Goal: Information Seeking & Learning: Learn about a topic

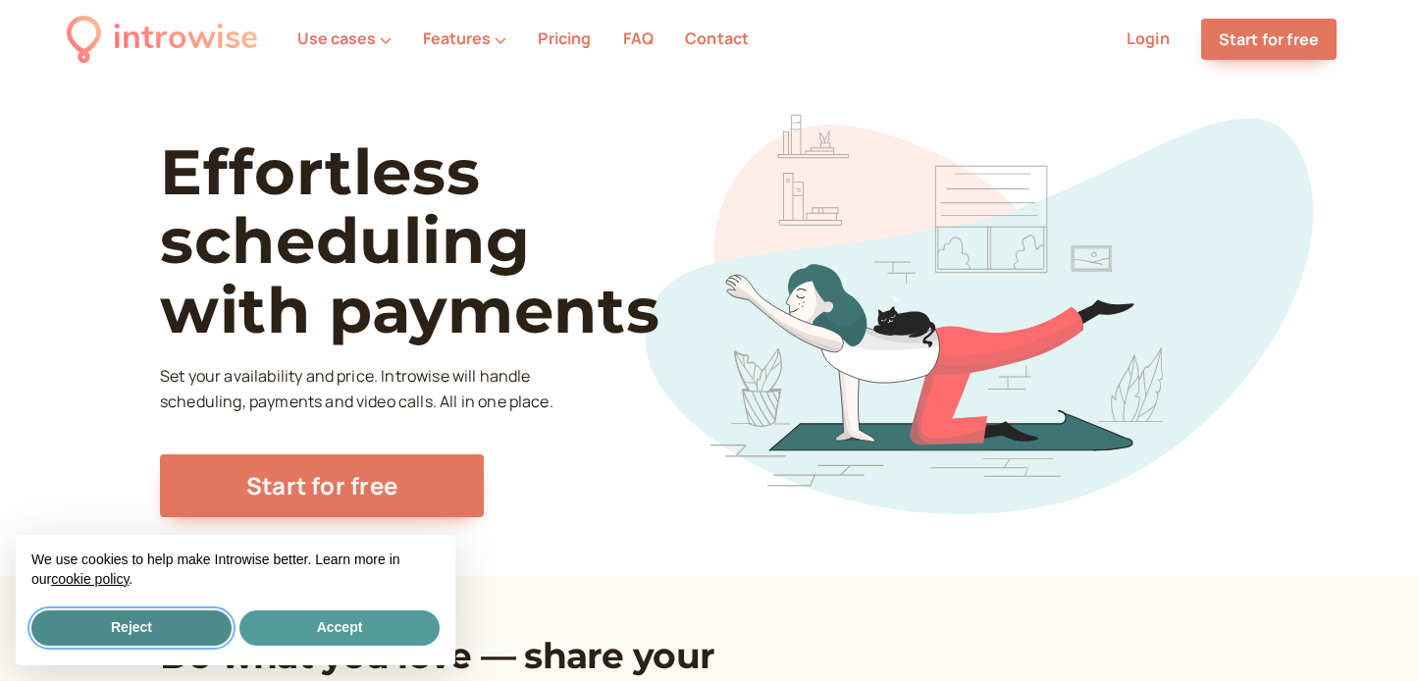
click at [157, 620] on button "Reject" at bounding box center [131, 627] width 200 height 35
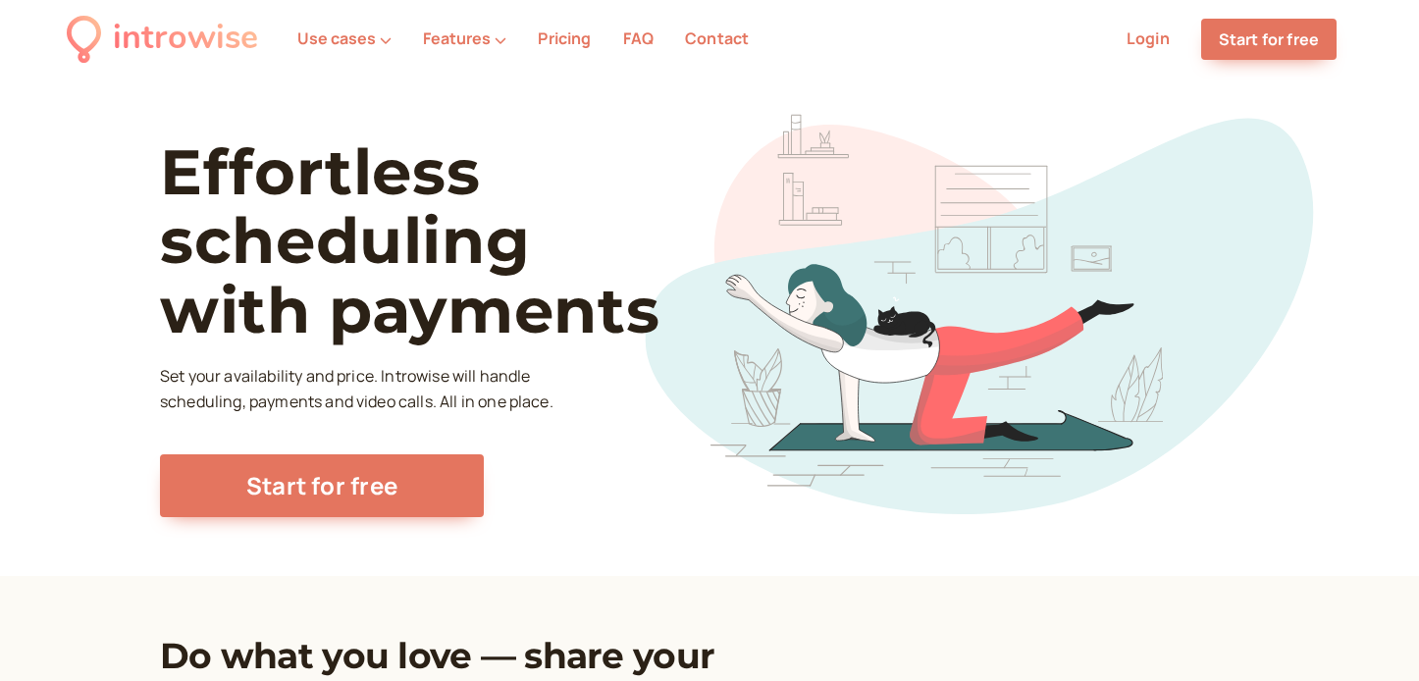
click at [557, 38] on link "Pricing" at bounding box center [564, 38] width 53 height 22
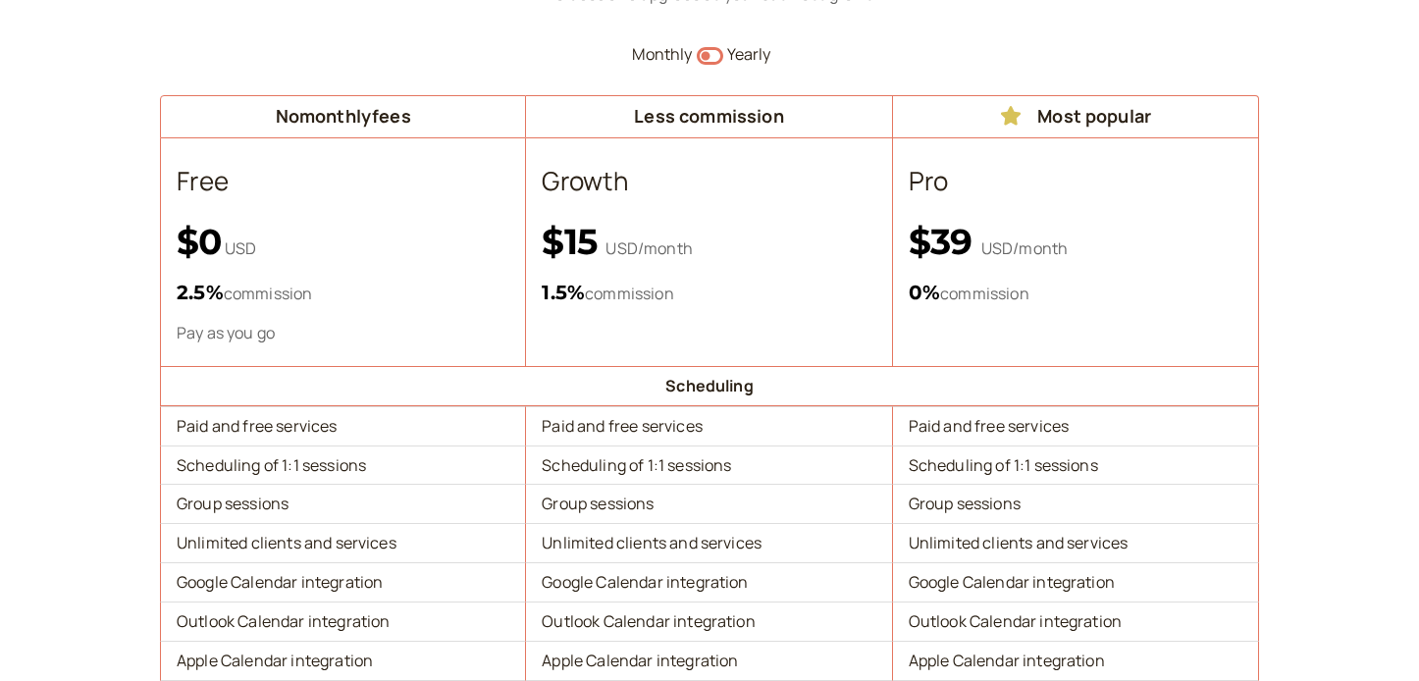
scroll to position [242, 0]
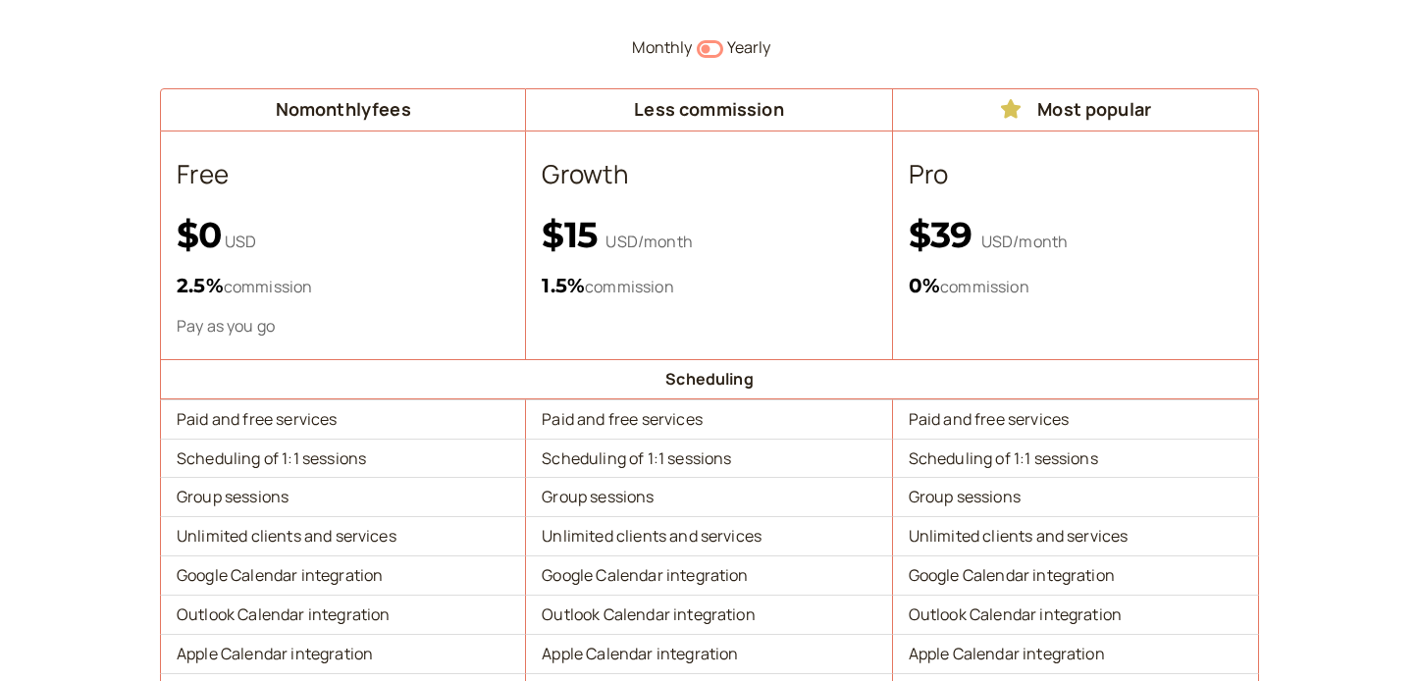
click at [715, 46] on icon "Switch to yearly" at bounding box center [710, 49] width 26 height 24
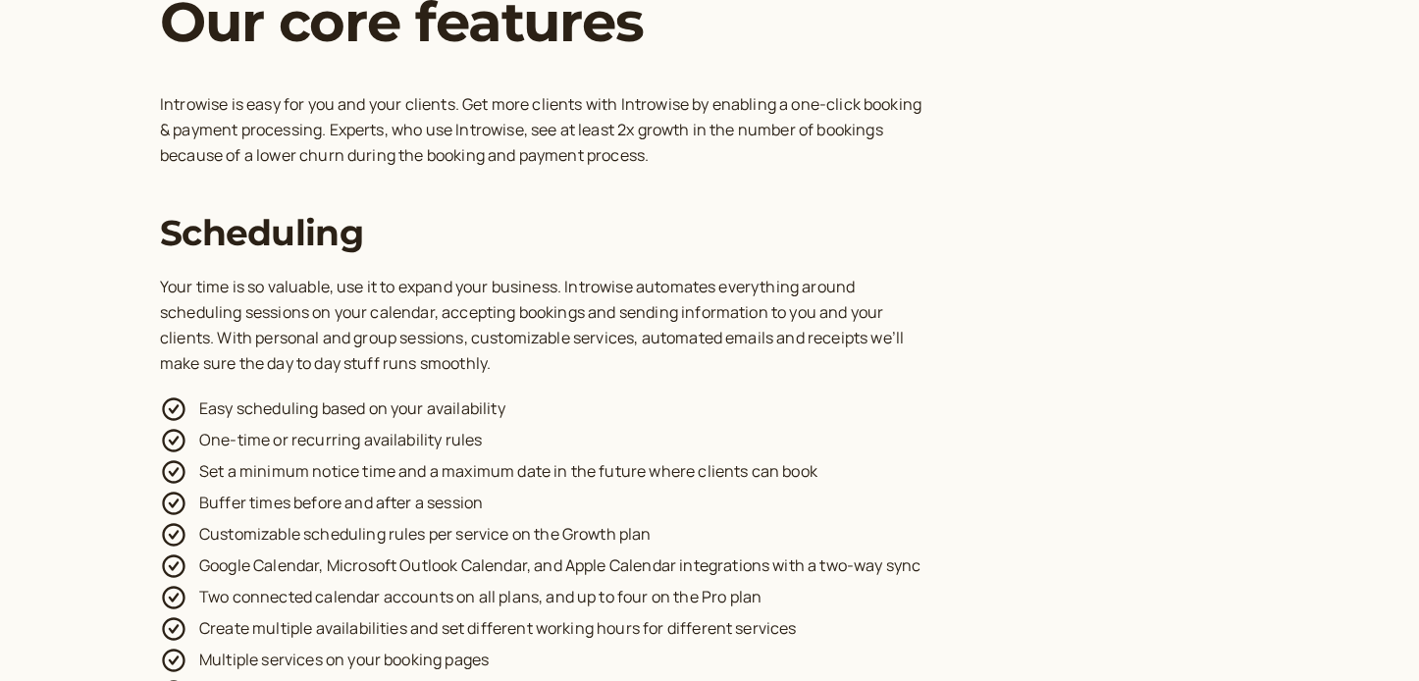
scroll to position [2701, 0]
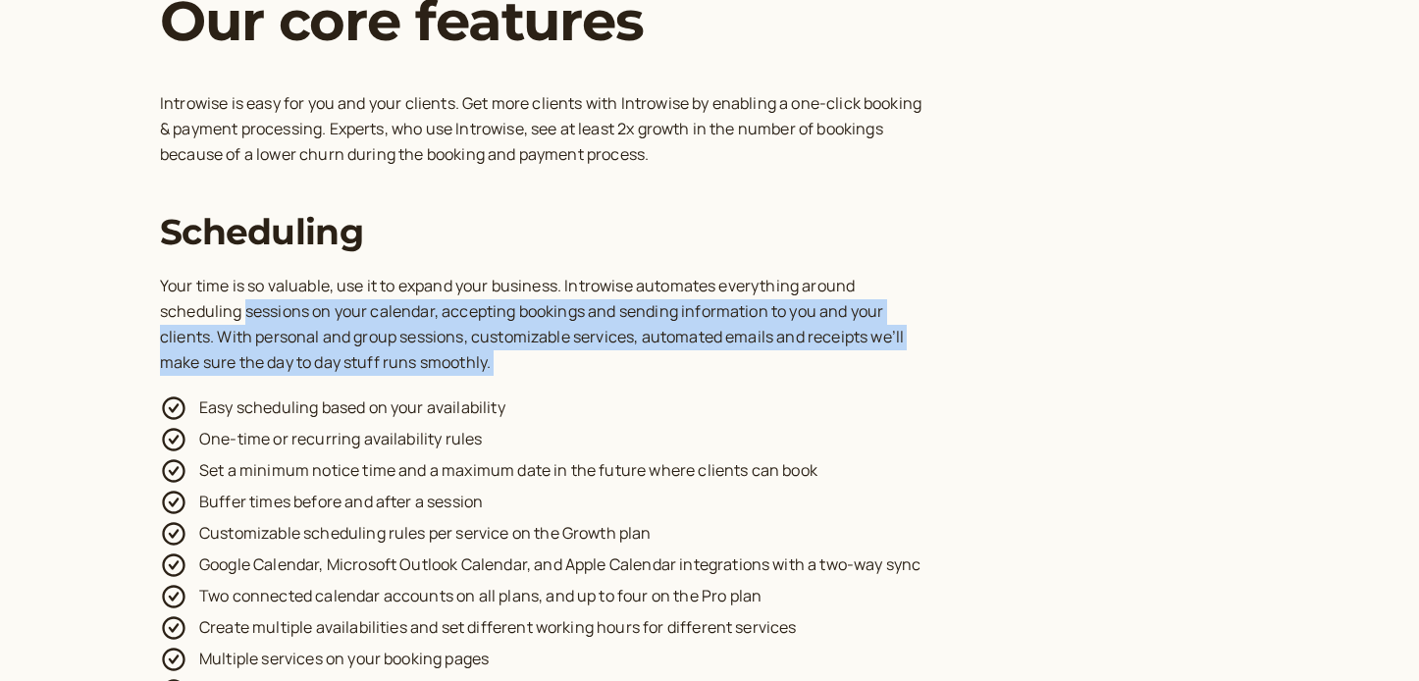
drag, startPoint x: 247, startPoint y: 263, endPoint x: 586, endPoint y: 337, distance: 346.6
click at [586, 337] on div "Scheduling Your time is so valuable, use it to expand your business. Introwise …" at bounding box center [709, 599] width 1099 height 777
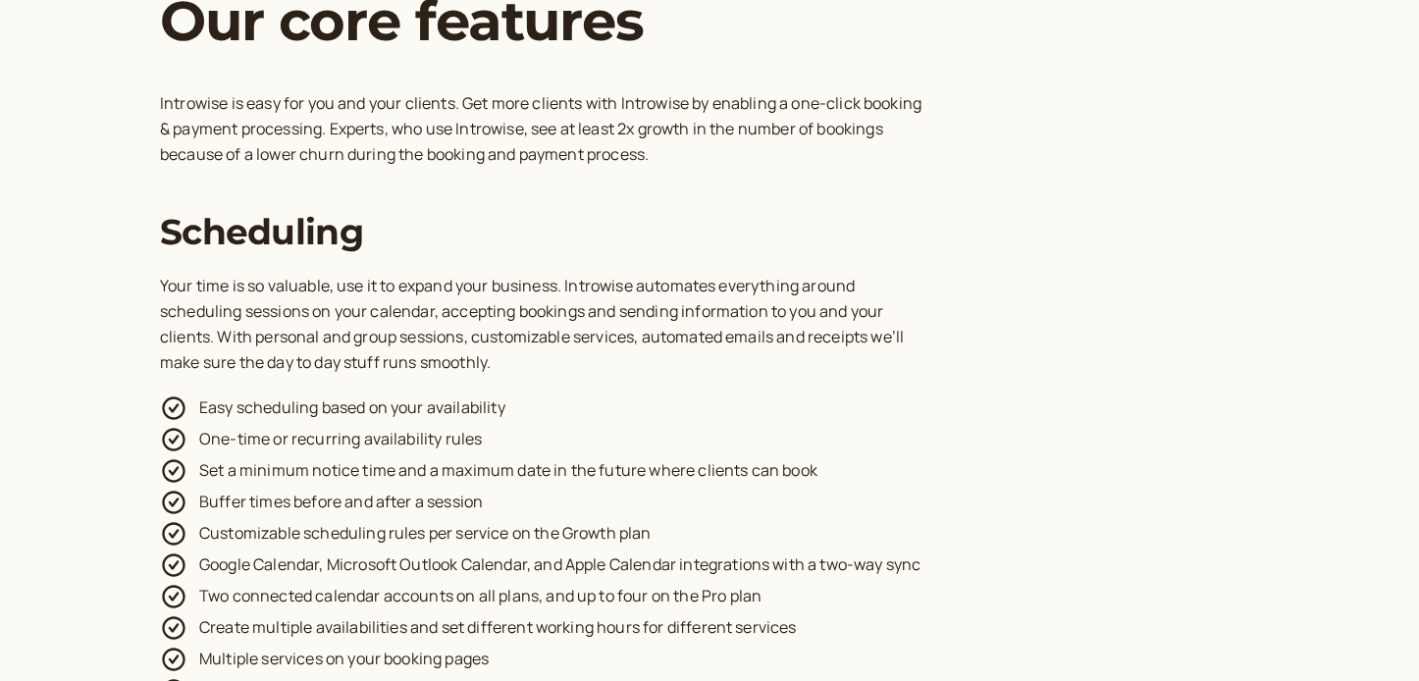
click at [288, 391] on li "Easy scheduling based on your availability" at bounding box center [709, 406] width 1099 height 31
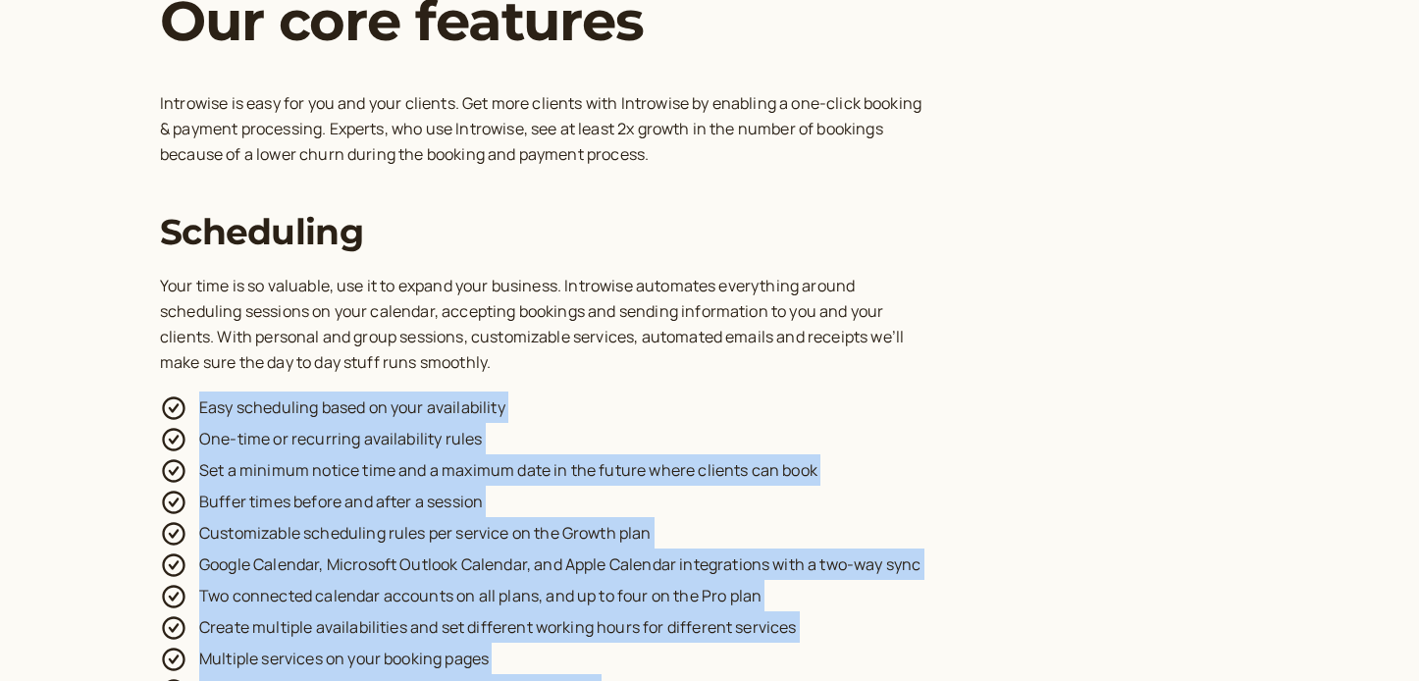
drag, startPoint x: 202, startPoint y: 352, endPoint x: 727, endPoint y: 643, distance: 599.9
click at [727, 643] on ul "Easy scheduling based on your availability One-time or recurring availability r…" at bounding box center [709, 689] width 1099 height 597
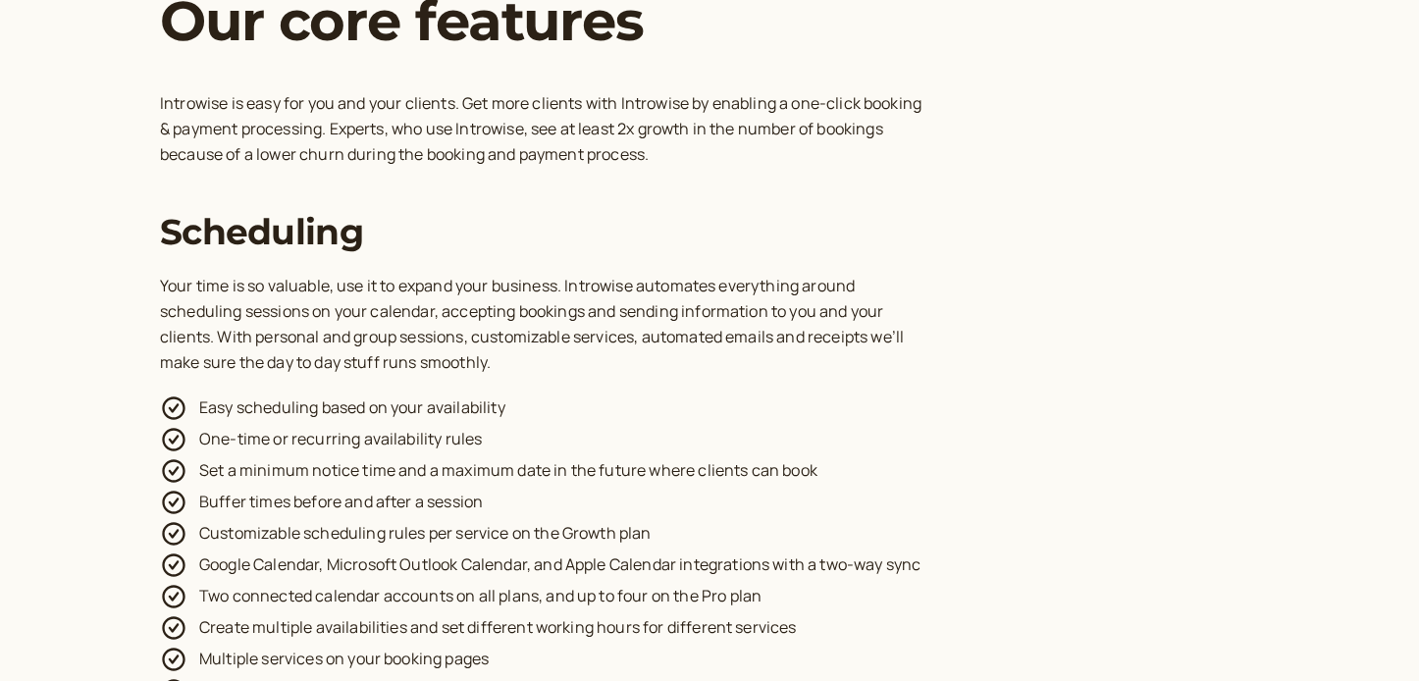
click at [608, 286] on p "Your time is so valuable, use it to expand your business. Introwise automates e…" at bounding box center [542, 325] width 765 height 102
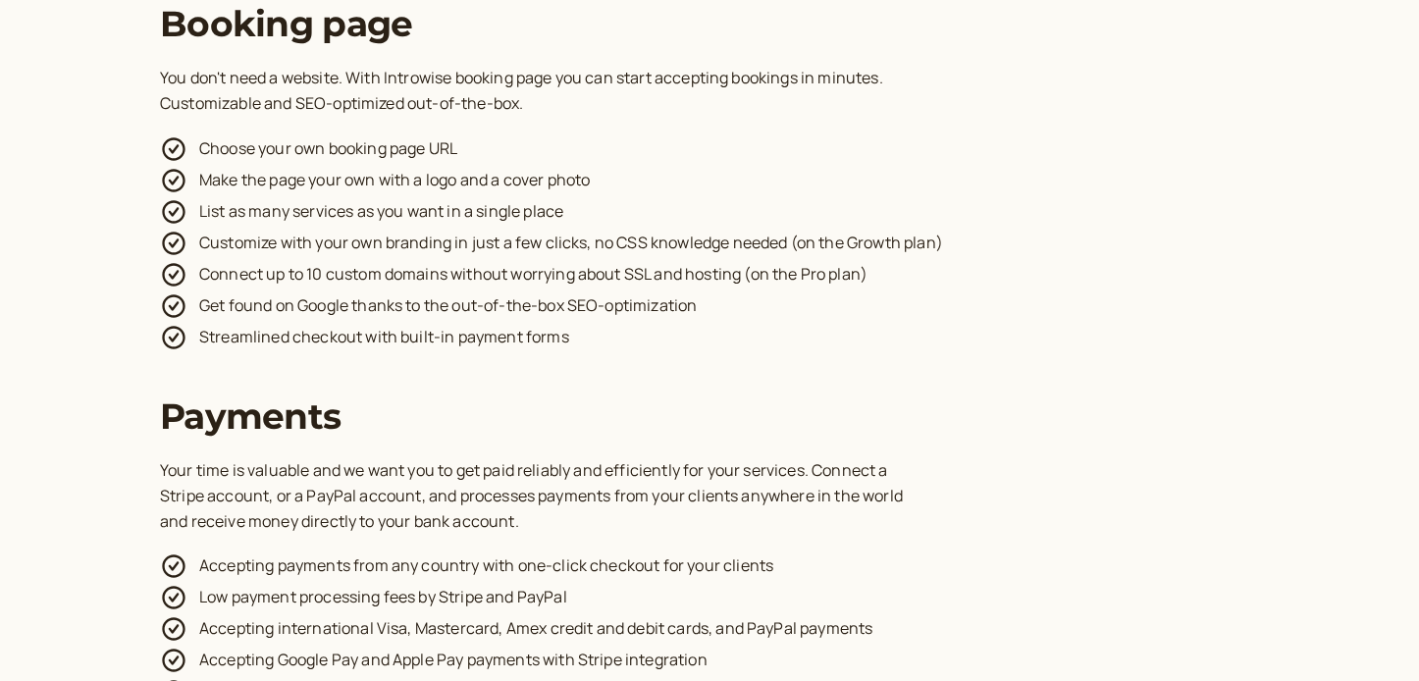
scroll to position [3730, 0]
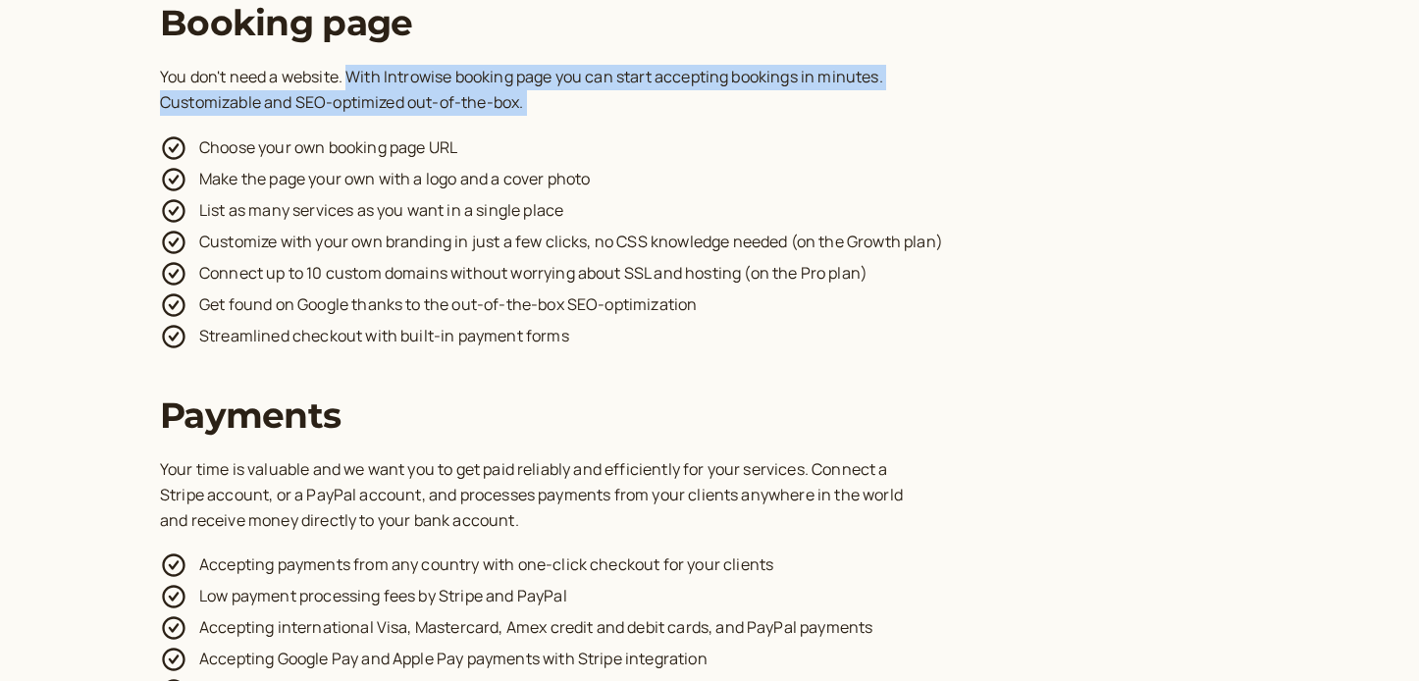
drag, startPoint x: 351, startPoint y: 21, endPoint x: 580, endPoint y: 72, distance: 234.2
click at [580, 72] on div "Booking page You don't need a website. With Introwise booking page you can star…" at bounding box center [709, 176] width 1099 height 349
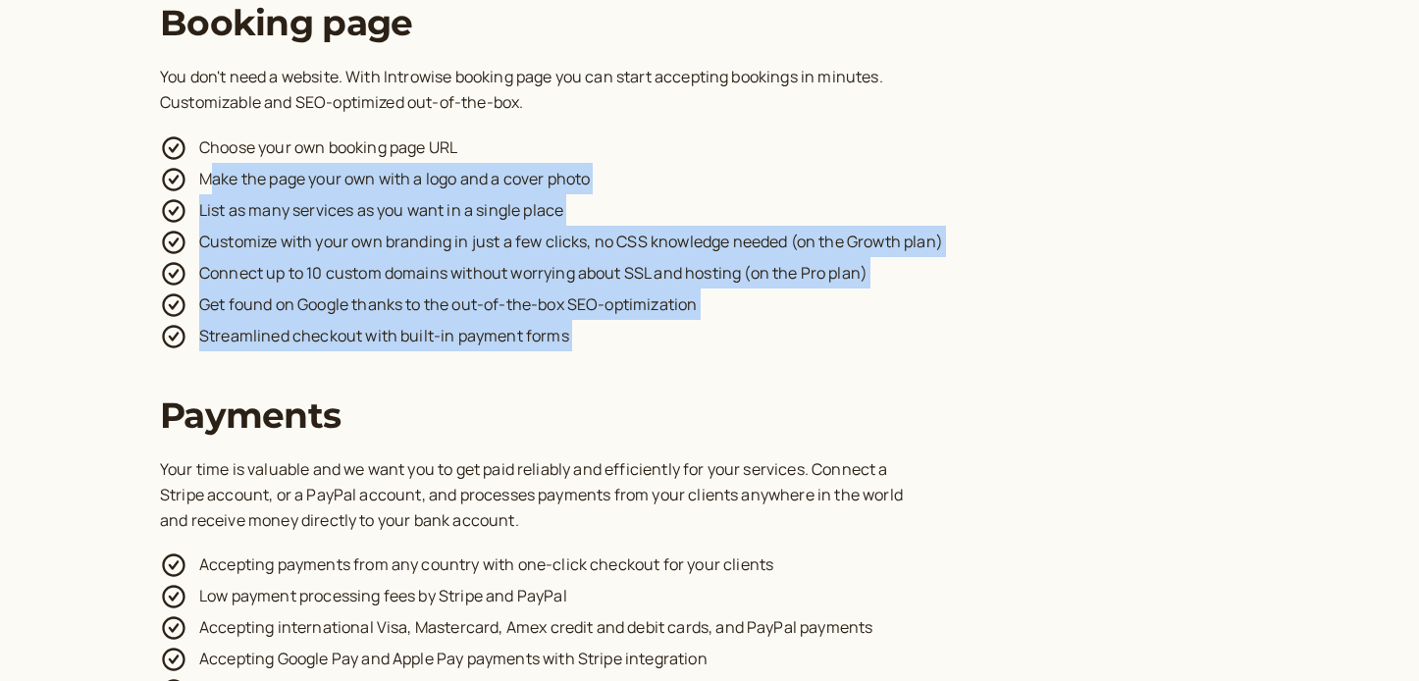
drag, startPoint x: 208, startPoint y: 127, endPoint x: 624, endPoint y: 308, distance: 453.9
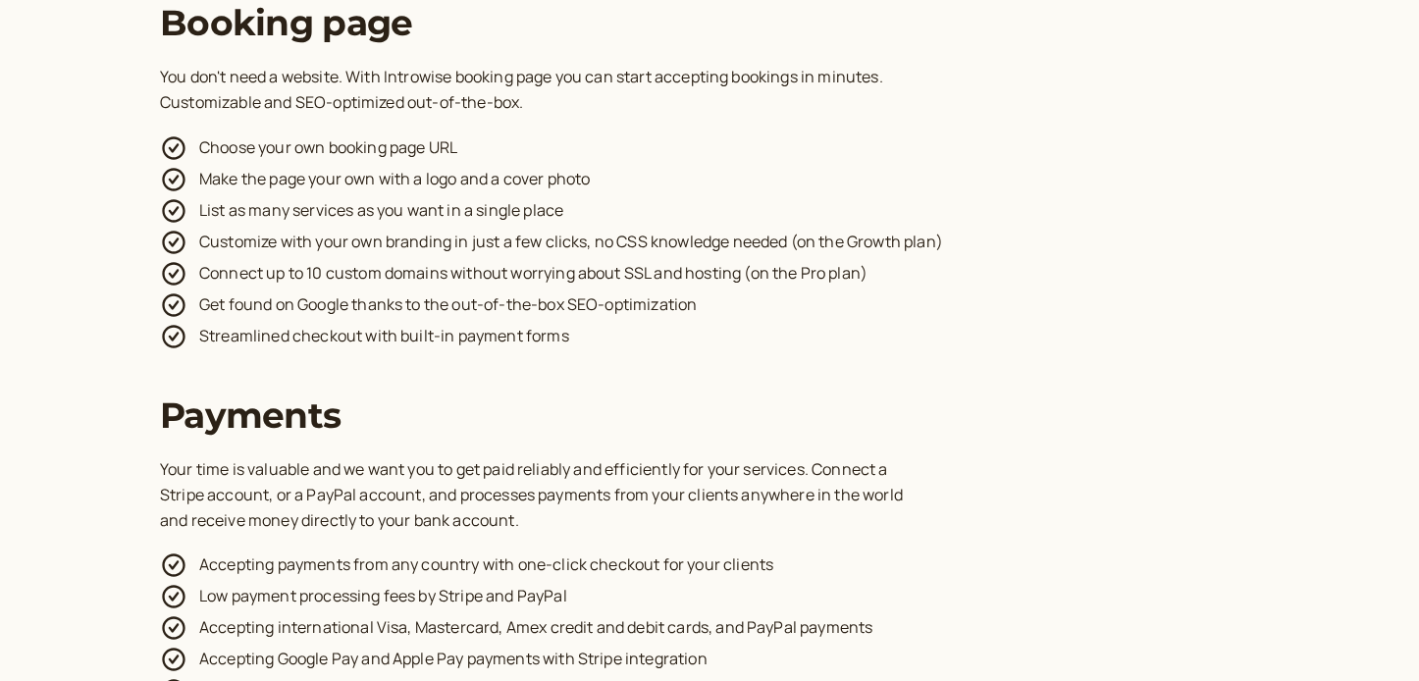
click at [487, 401] on div "Payments Your time is valuable and we want you to get paid reliably and efficie…" at bounding box center [709, 613] width 1099 height 438
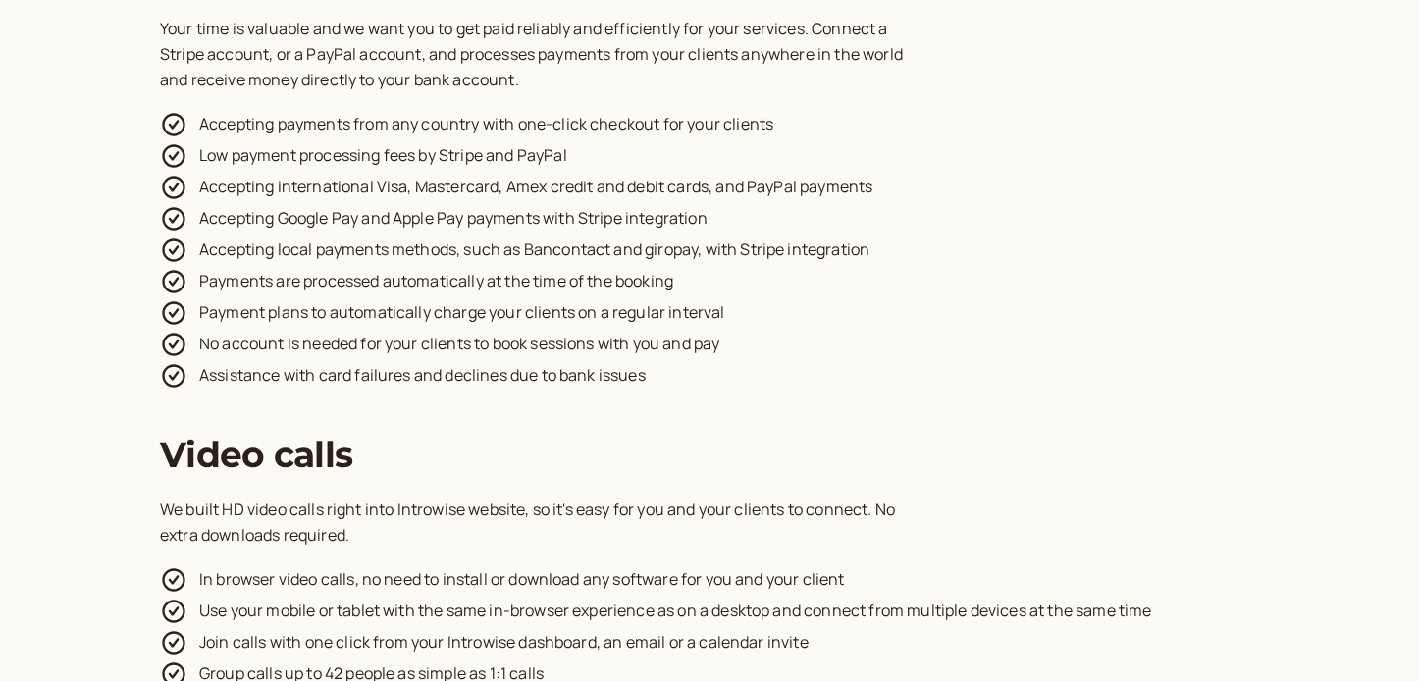
scroll to position [4168, 0]
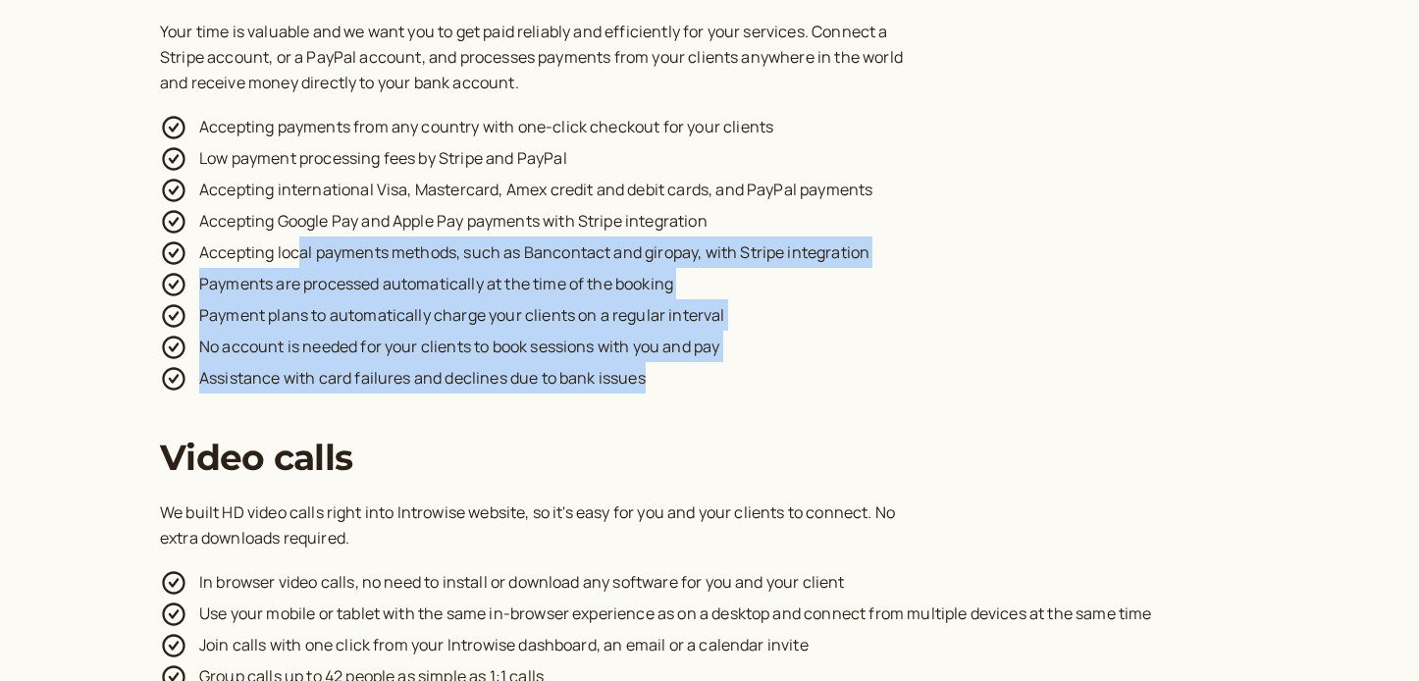
drag, startPoint x: 302, startPoint y: 197, endPoint x: 752, endPoint y: 332, distance: 469.0
click at [752, 332] on ul "Accepting payments from any country with one-click checkout for your clients Lo…" at bounding box center [709, 252] width 1099 height 283
click at [349, 299] on li "Payment plans to automatically charge your clients on a regular interval" at bounding box center [709, 314] width 1099 height 31
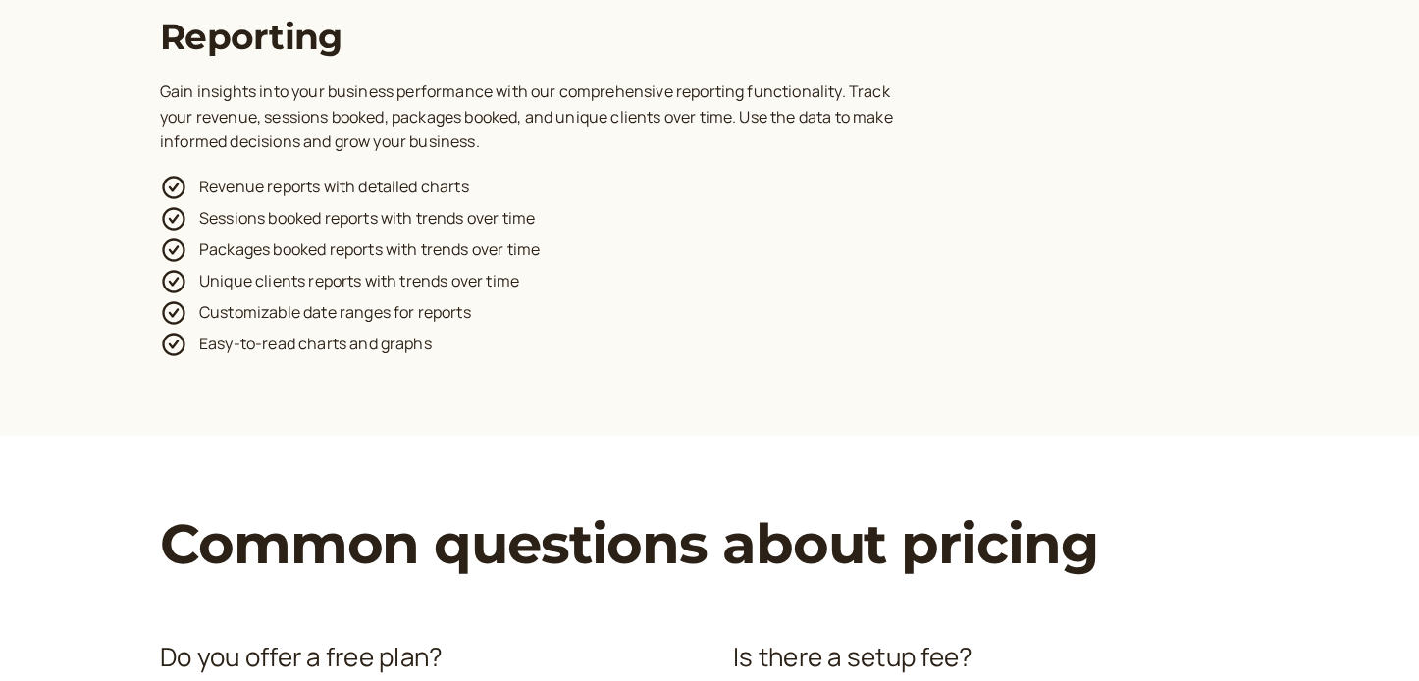
scroll to position [6048, 0]
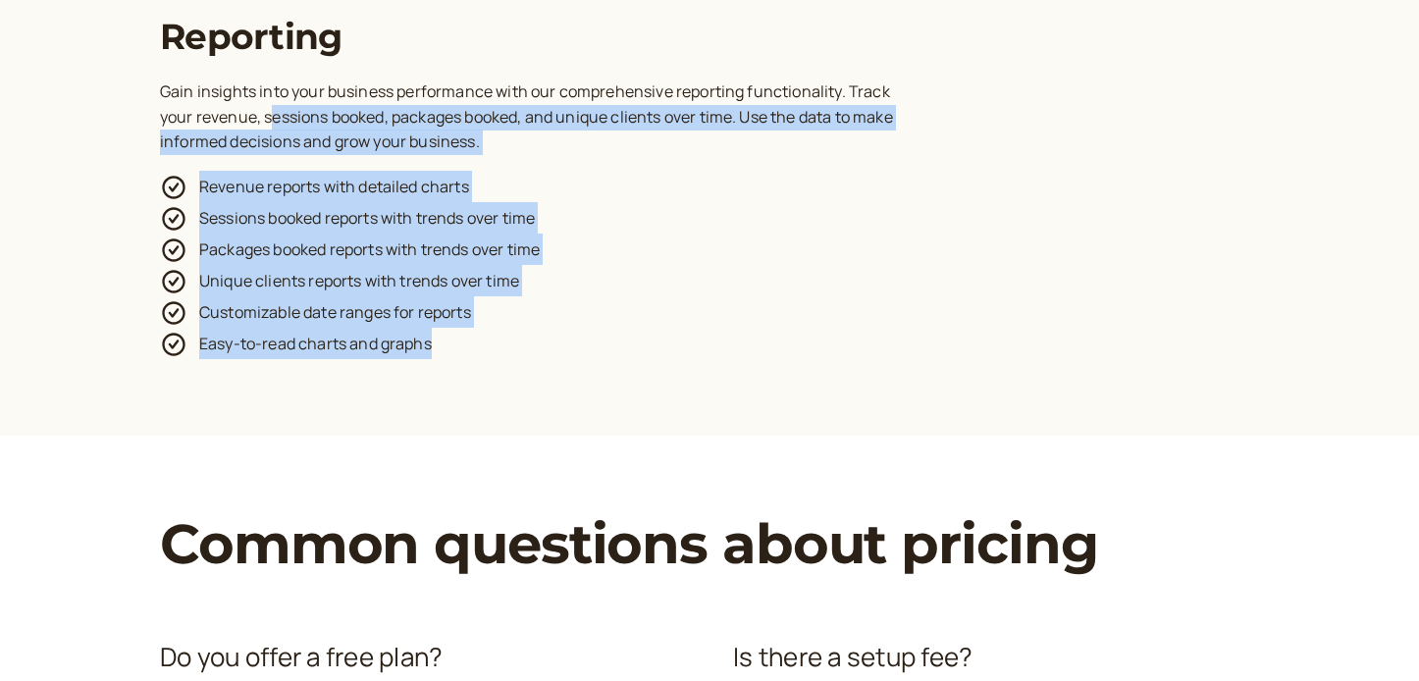
drag, startPoint x: 236, startPoint y: 53, endPoint x: 581, endPoint y: 335, distance: 444.8
click at [868, 265] on li "Unique clients reports with trends over time" at bounding box center [709, 280] width 1099 height 31
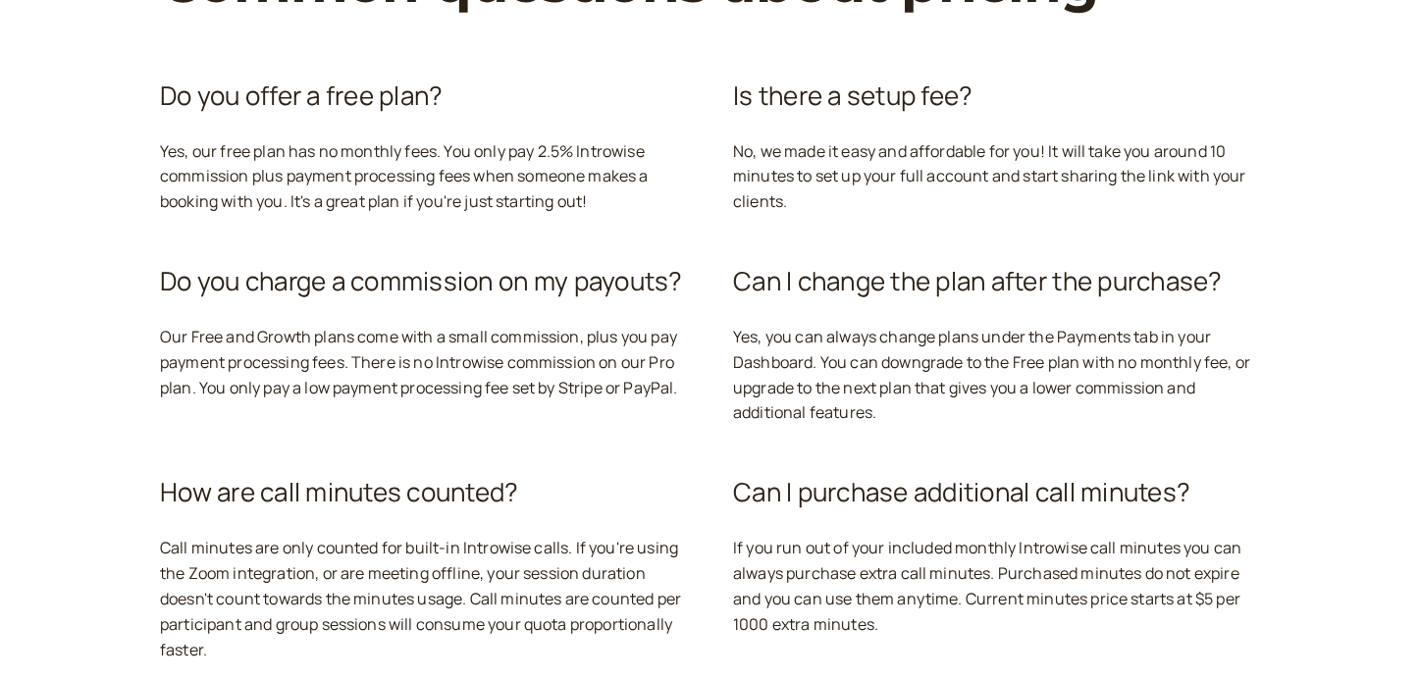
scroll to position [6613, 0]
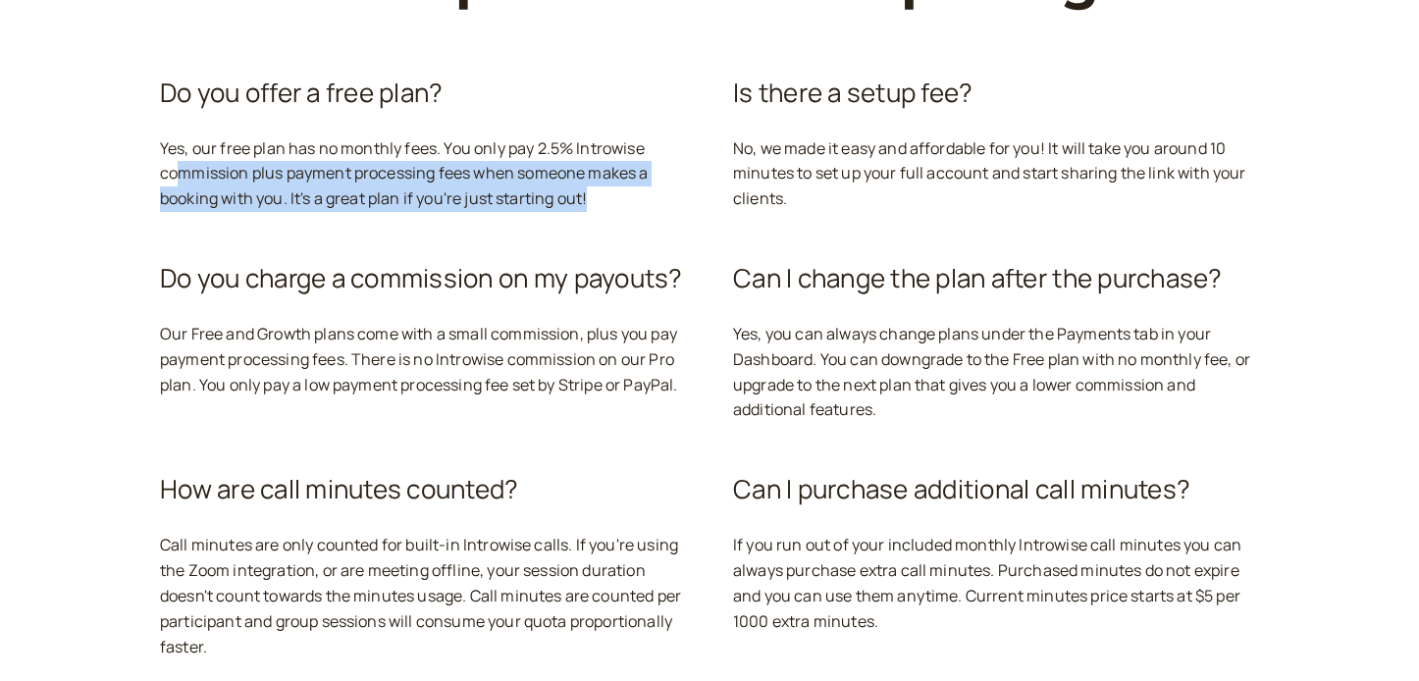
drag, startPoint x: 182, startPoint y: 107, endPoint x: 642, endPoint y: 135, distance: 461.0
click at [642, 136] on div "Yes, our free plan has no monthly fees. You only pay 2.5 % Introwise commission…" at bounding box center [423, 174] width 526 height 77
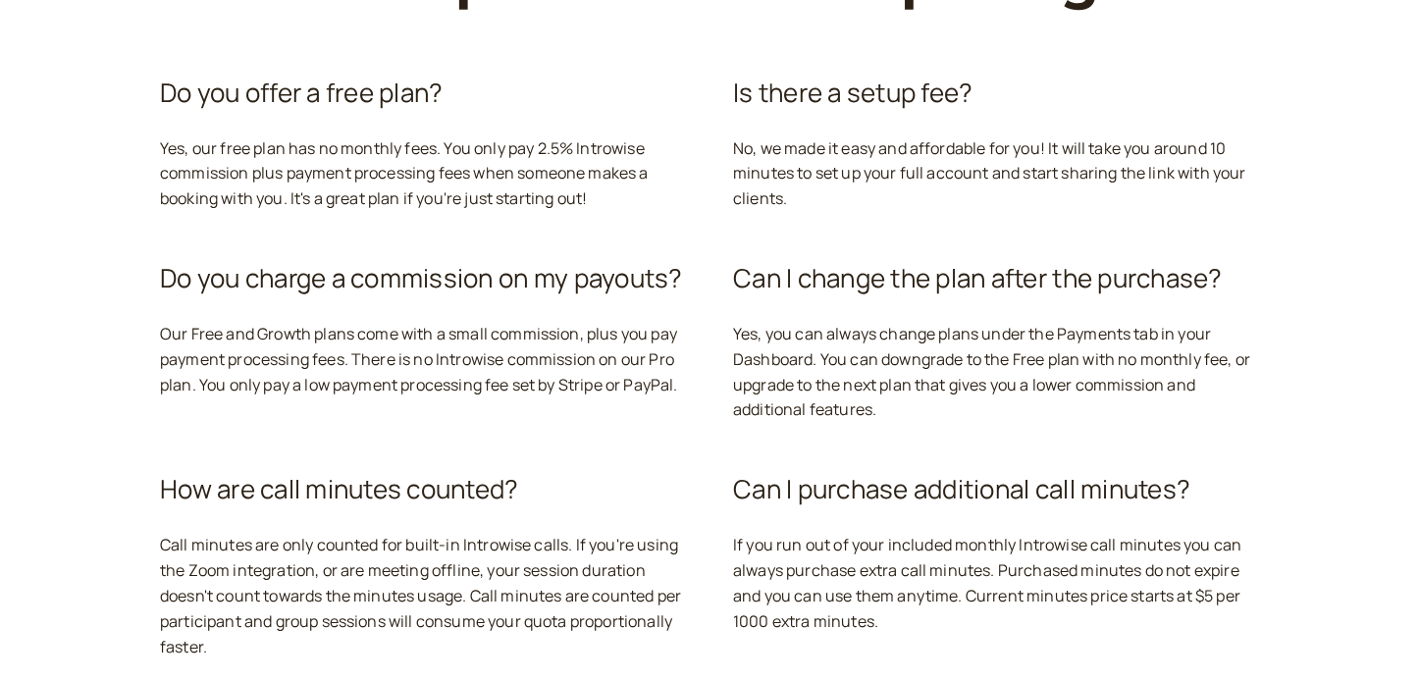
click at [648, 259] on h2 "Do you charge a commission on my payouts?" at bounding box center [421, 278] width 523 height 39
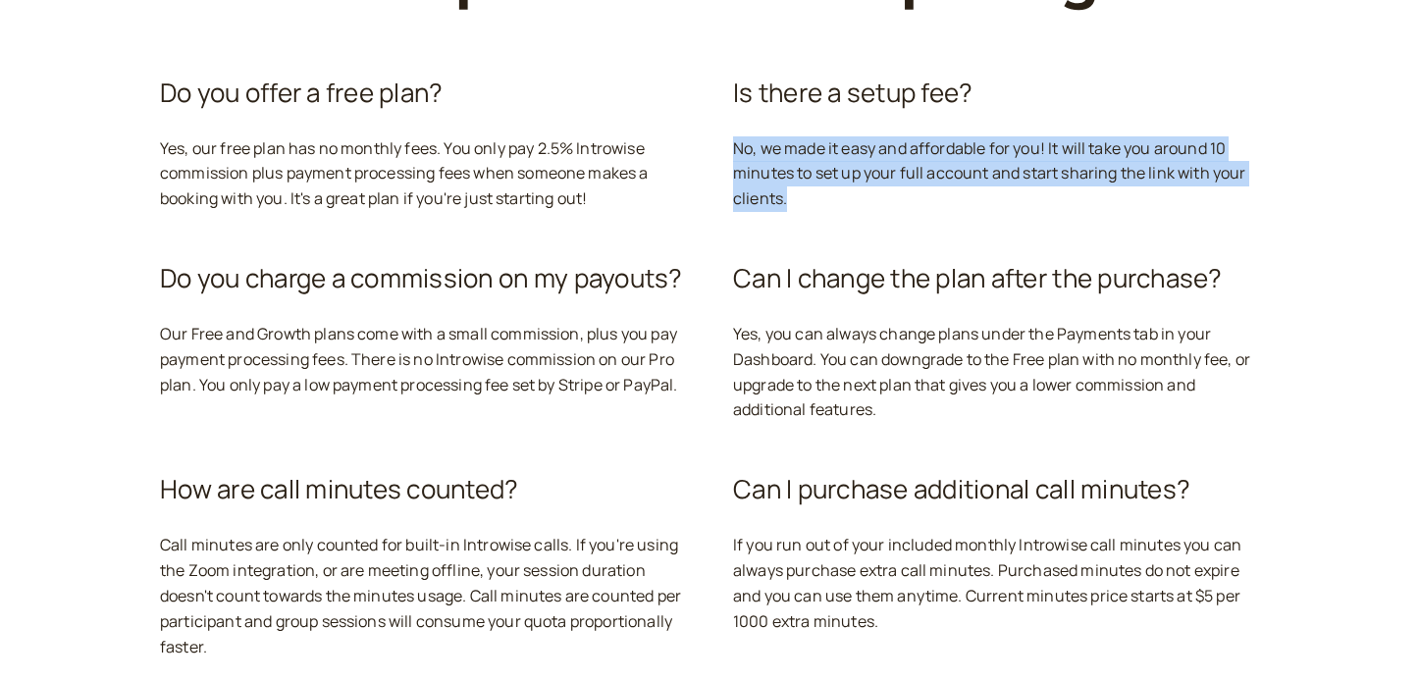
drag, startPoint x: 735, startPoint y: 81, endPoint x: 794, endPoint y: 136, distance: 80.5
click at [794, 136] on div "No, we made it easy and affordable for you! It will take you around 10 minutes …" at bounding box center [996, 174] width 526 height 77
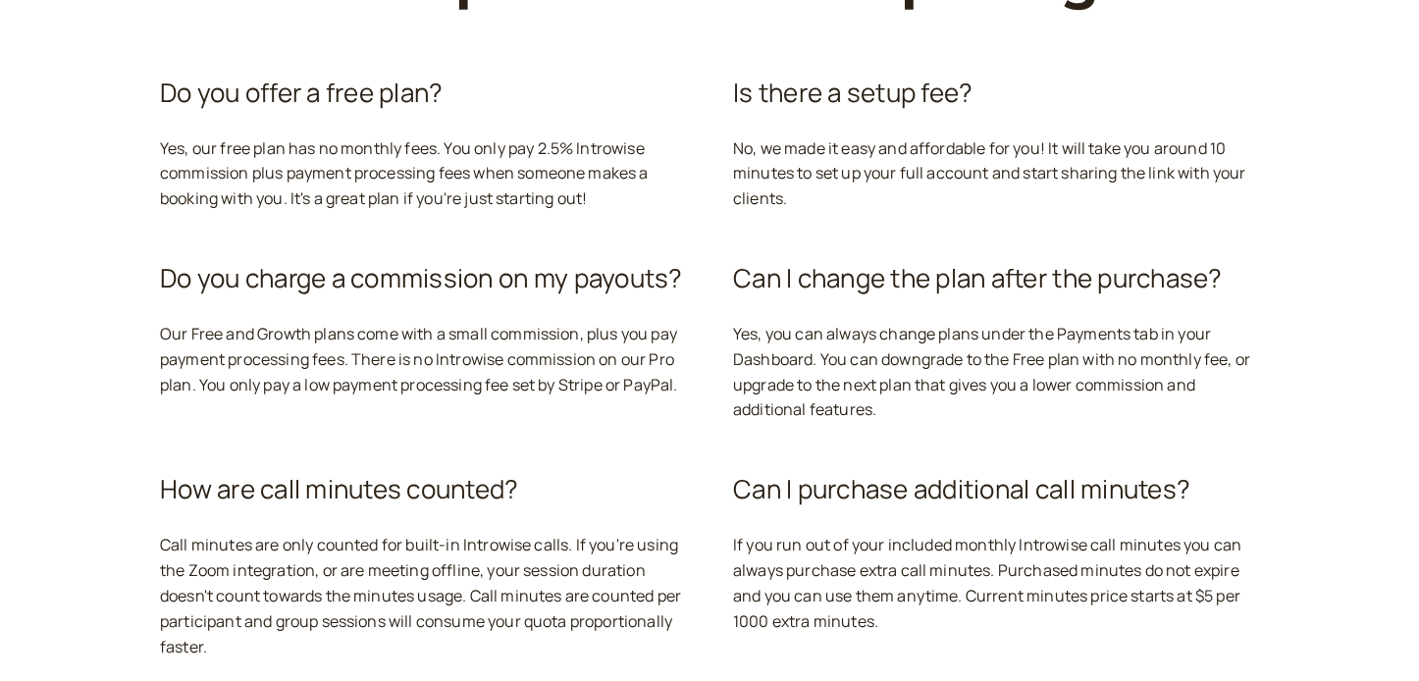
click at [649, 235] on div "Do you charge a commission on my payouts? Our Free and Growth plans come with a…" at bounding box center [423, 340] width 526 height 211
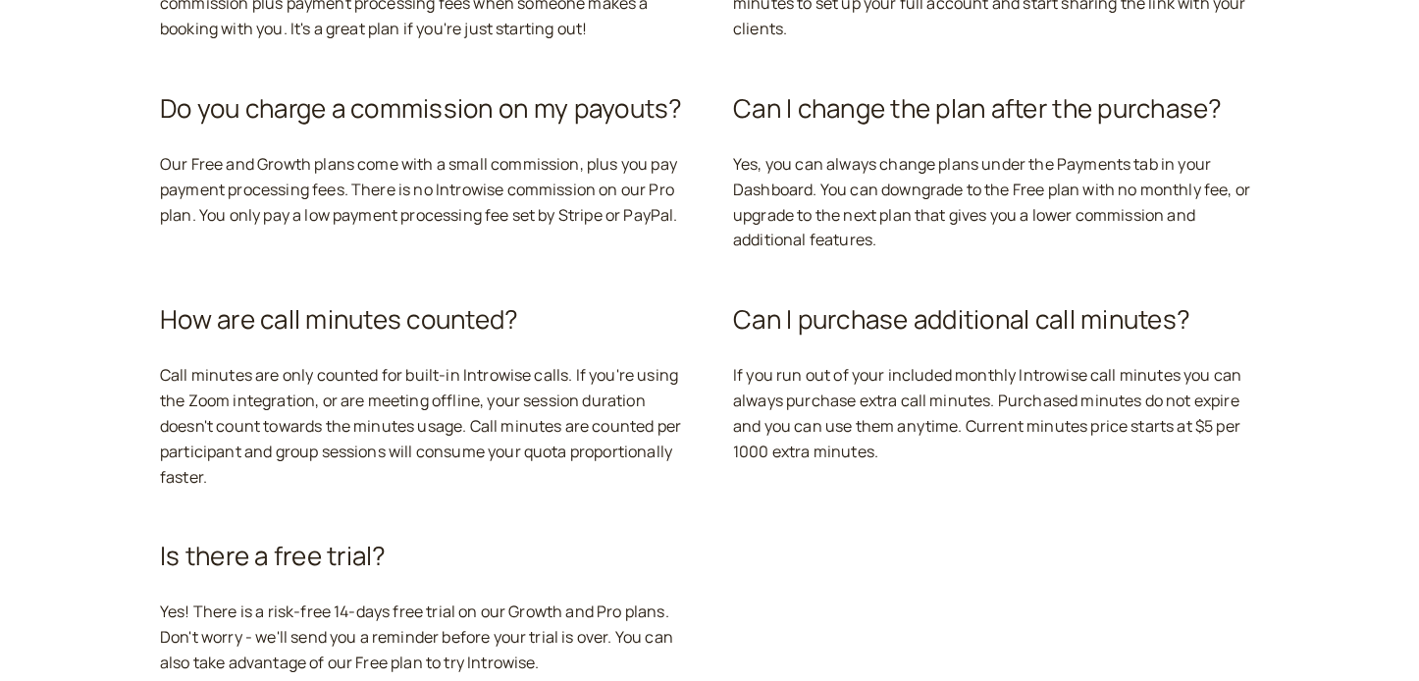
scroll to position [6786, 0]
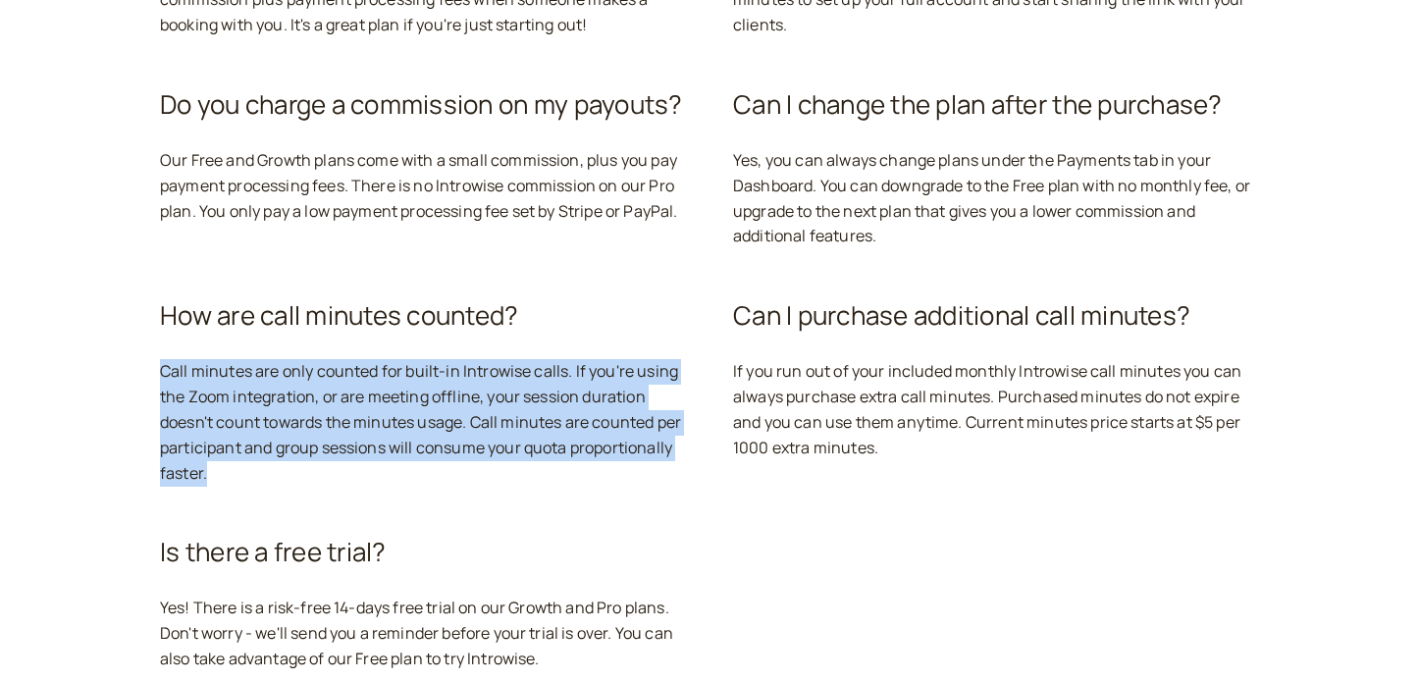
drag, startPoint x: 160, startPoint y: 310, endPoint x: 290, endPoint y: 416, distance: 168.1
click at [290, 416] on div "Call minutes are only counted for built-in Introwise calls. If you're using the…" at bounding box center [423, 423] width 526 height 128
click at [373, 359] on div "Call minutes are only counted for built-in Introwise calls. If you're using the…" at bounding box center [423, 423] width 526 height 128
drag, startPoint x: 164, startPoint y: 311, endPoint x: 460, endPoint y: 402, distance: 310.0
click at [460, 402] on div "Call minutes are only counted for built-in Introwise calls. If you're using the…" at bounding box center [423, 423] width 526 height 128
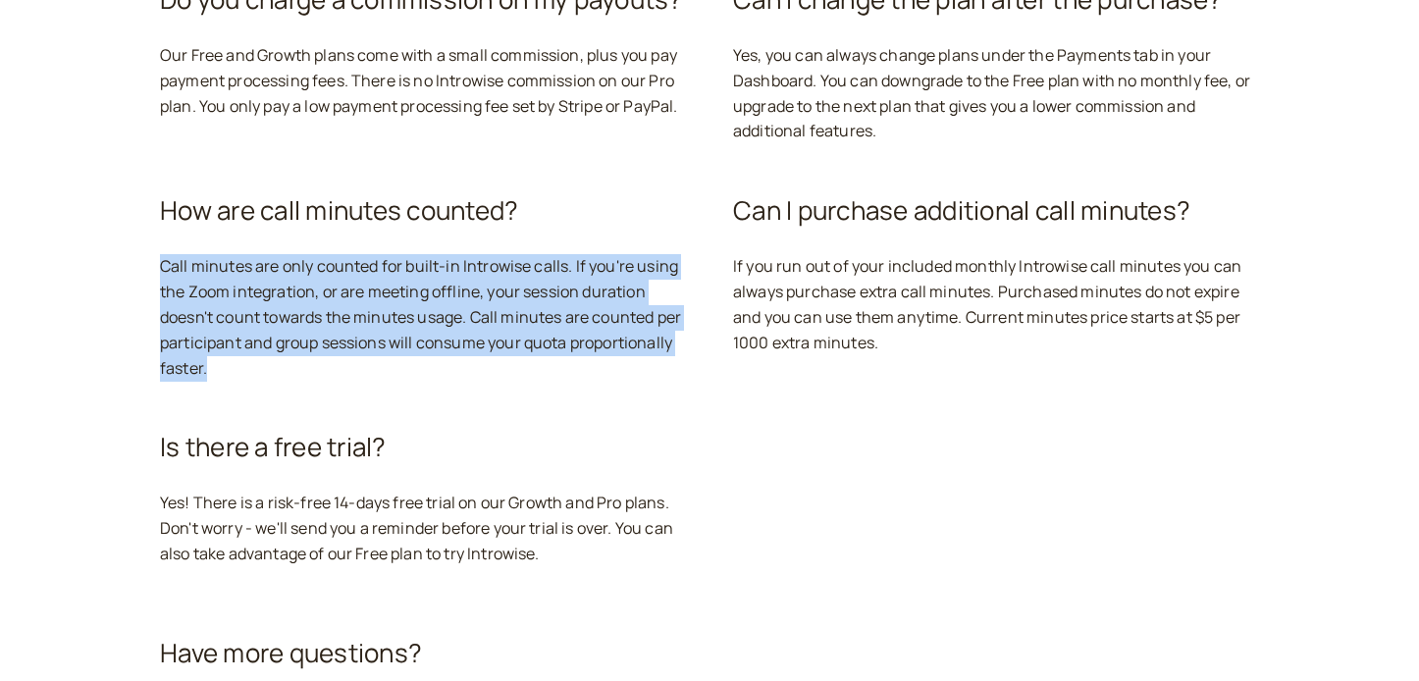
scroll to position [6916, 0]
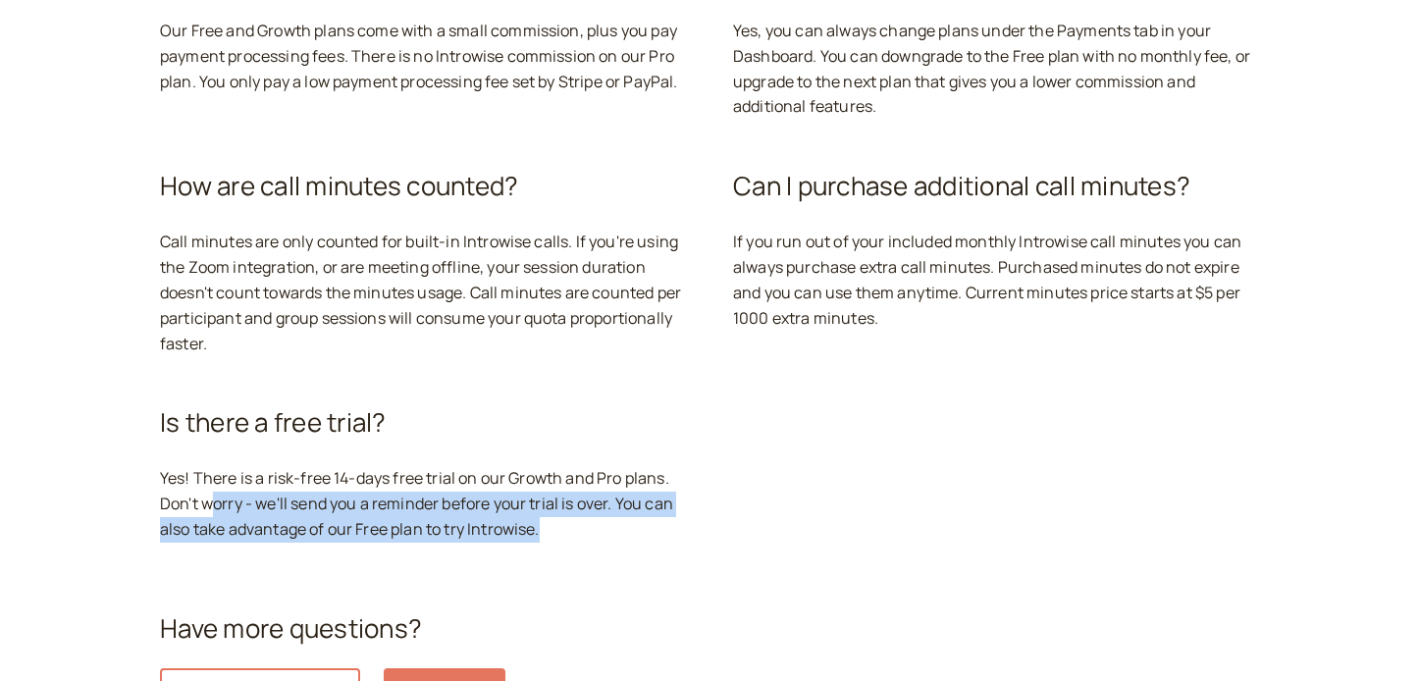
drag, startPoint x: 209, startPoint y: 424, endPoint x: 540, endPoint y: 485, distance: 336.2
click at [541, 485] on div "Is there a free trial? Yes! There is a risk-free 14-days free trial on our Grow…" at bounding box center [423, 472] width 526 height 185
click at [677, 489] on div "Is there a free trial? Yes! There is a risk-free 14-days free trial on our Grow…" at bounding box center [423, 472] width 526 height 185
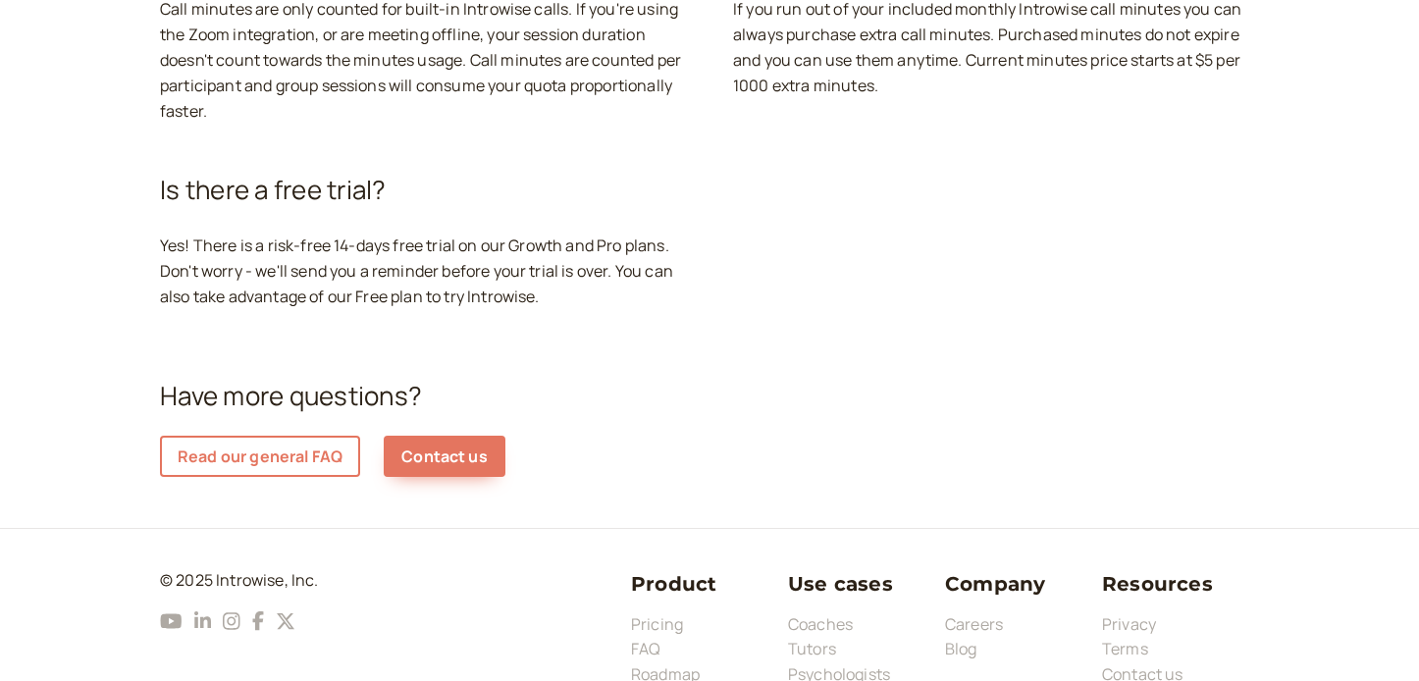
scroll to position [7147, 0]
click at [300, 437] on link "Read our general FAQ" at bounding box center [260, 457] width 200 height 41
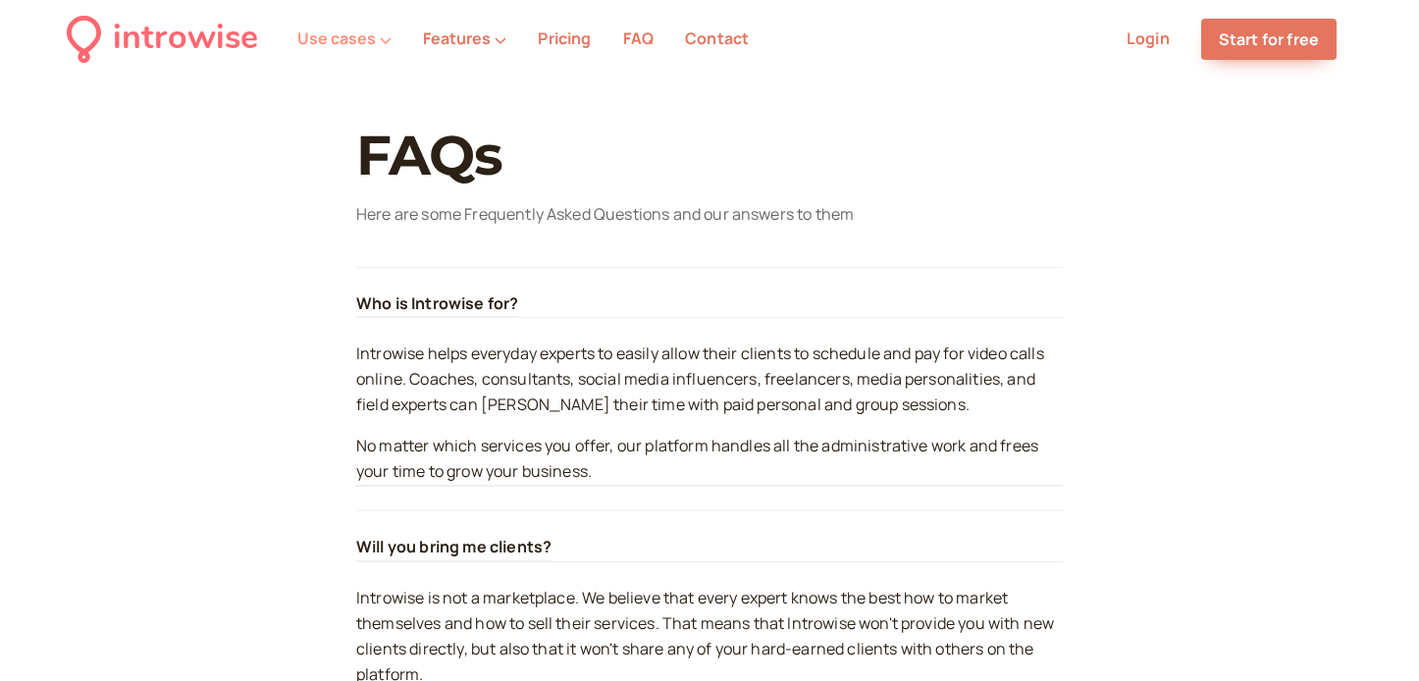
click at [325, 37] on button "Use cases" at bounding box center [344, 38] width 94 height 18
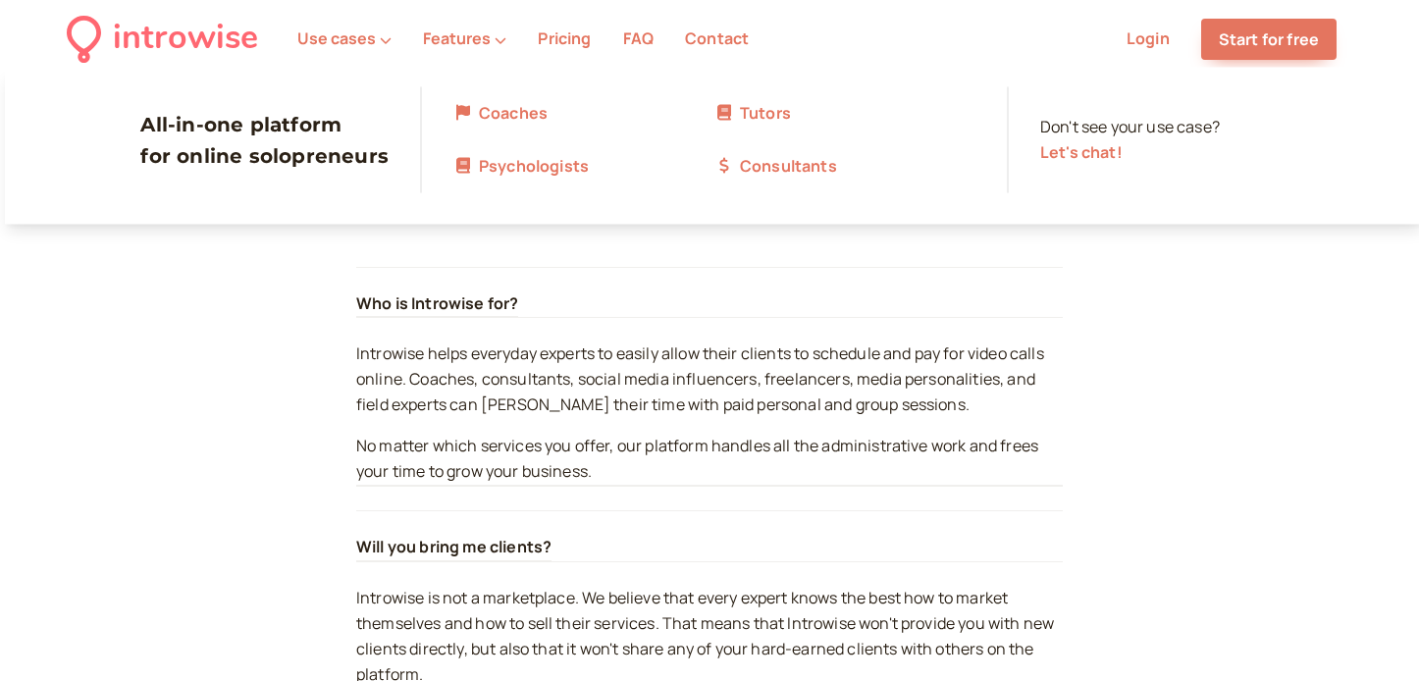
click at [502, 110] on link "Coaches" at bounding box center [583, 114] width 261 height 26
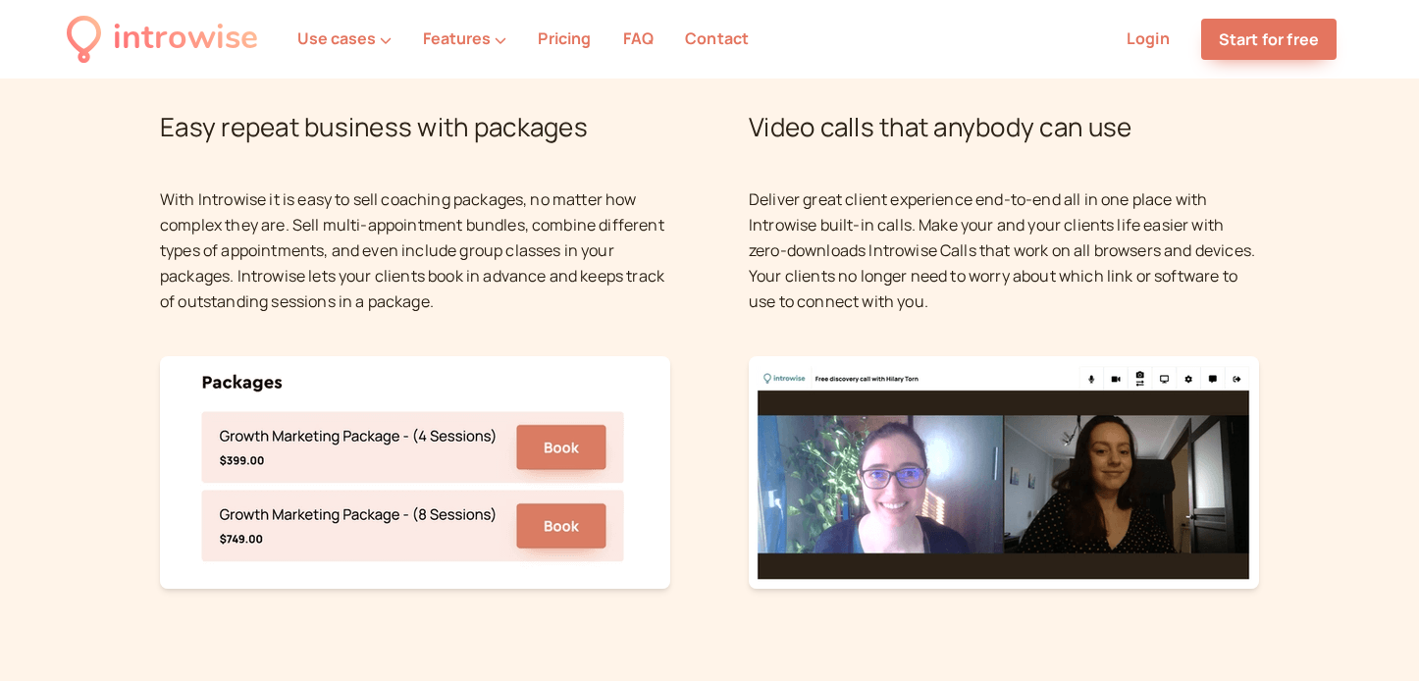
scroll to position [1957, 0]
